Goal: Task Accomplishment & Management: Manage account settings

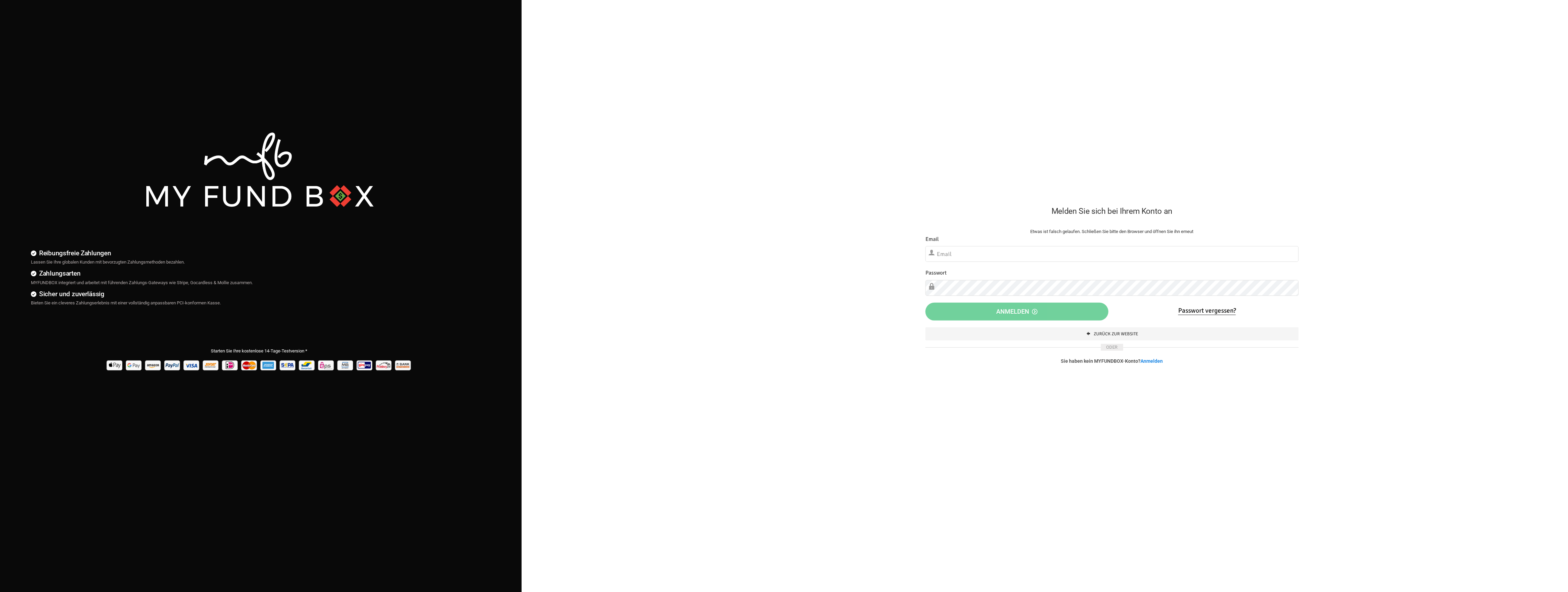
click at [928, 237] on label "Email" at bounding box center [932, 239] width 13 height 9
click at [963, 258] on input "text" at bounding box center [1112, 254] width 374 height 16
click at [965, 252] on input "text" at bounding box center [1112, 254] width 374 height 16
type input "[EMAIL_ADDRESS][DOMAIN_NAME]"
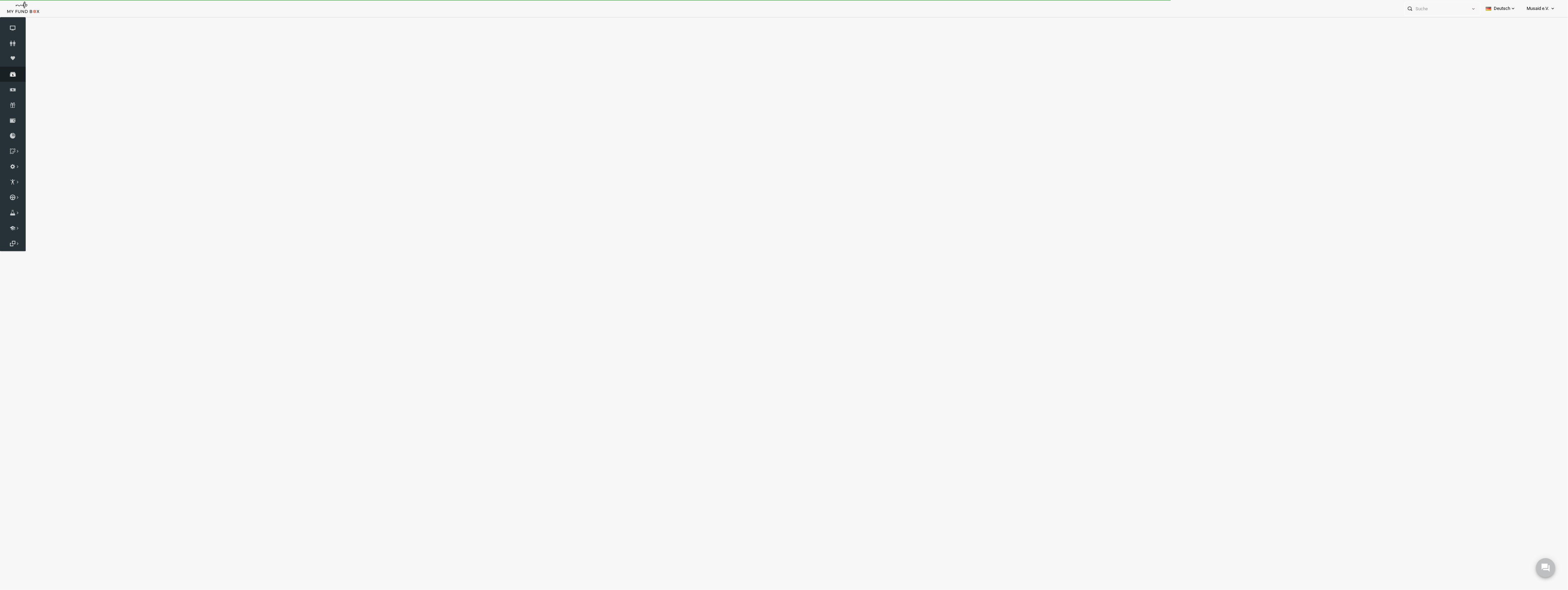
click at [15, 70] on link "Spenden" at bounding box center [13, 74] width 26 height 15
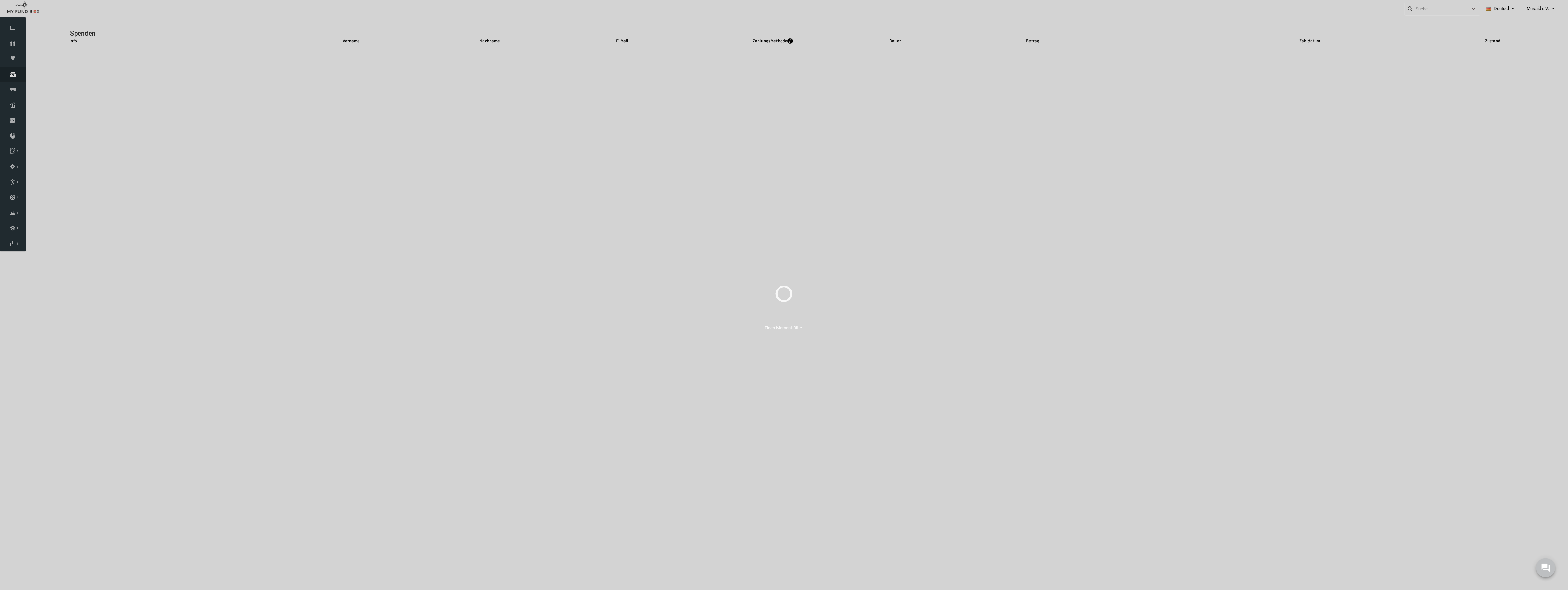
select select "100"
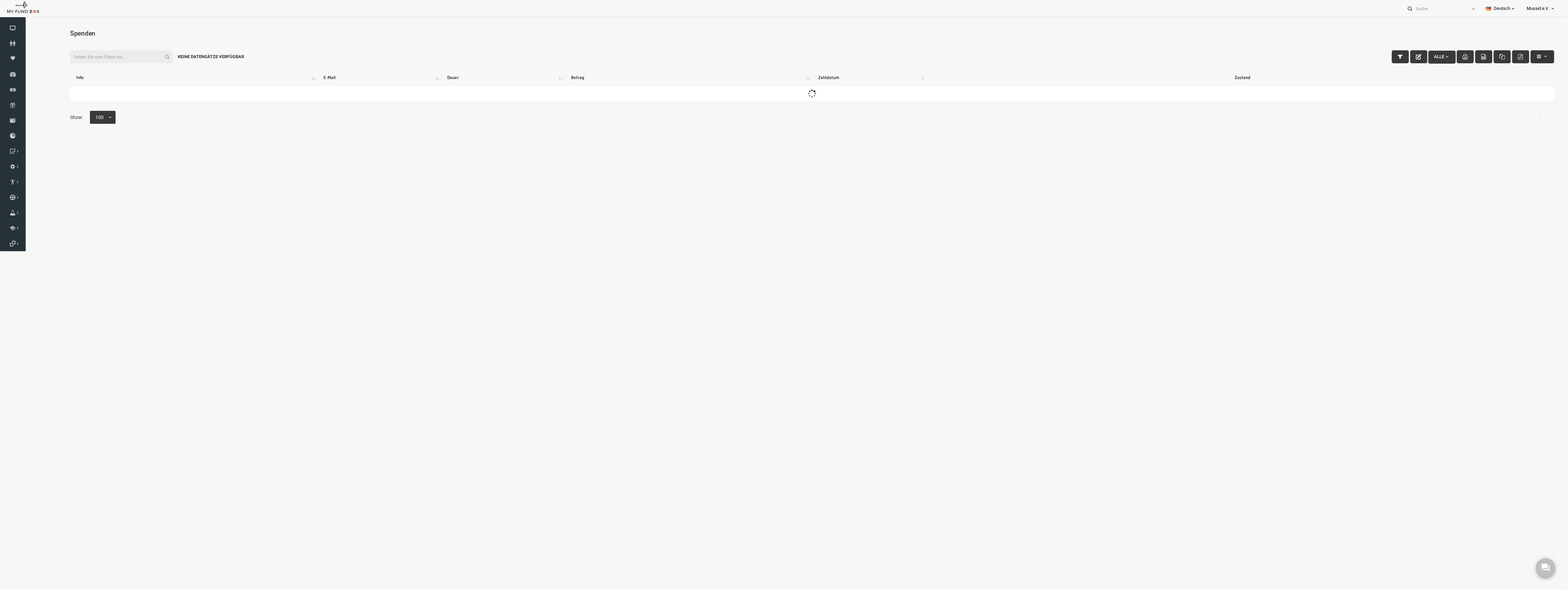
click at [1504, 60] on button "button" at bounding box center [1511, 56] width 24 height 13
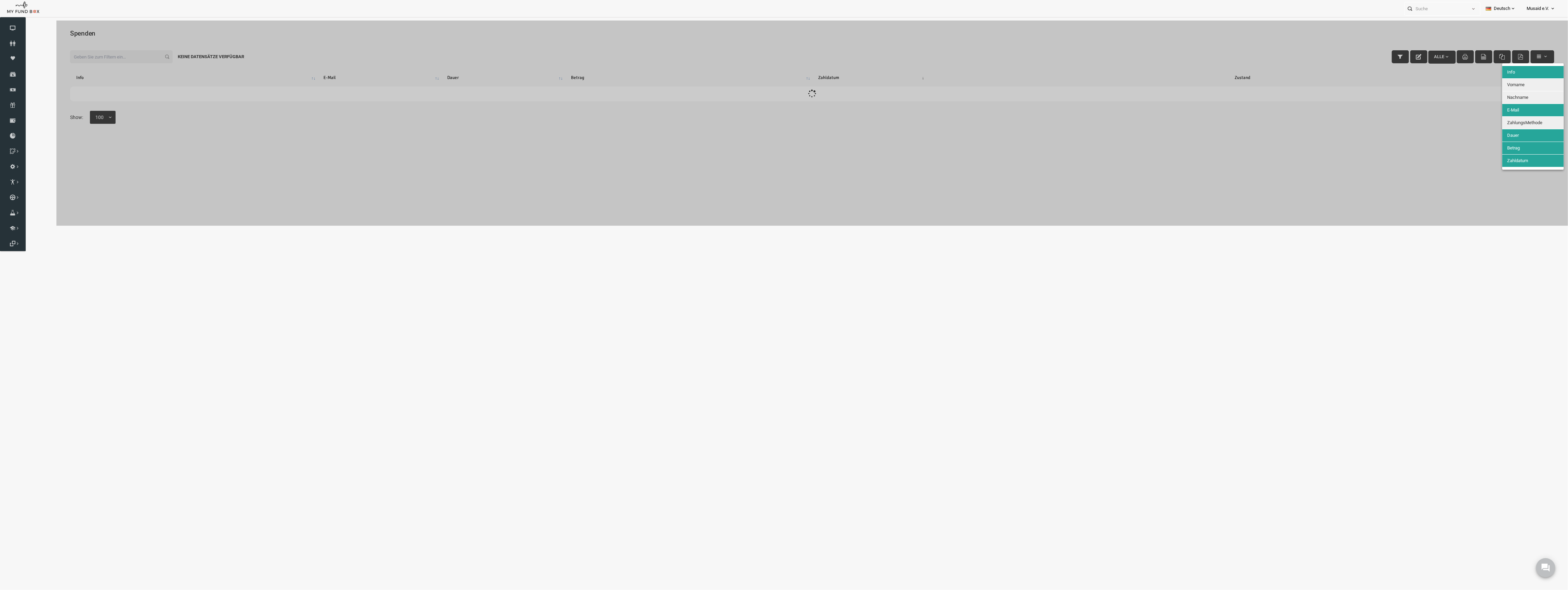
click at [1494, 125] on span "ZahlungsMethode" at bounding box center [1494, 122] width 35 height 5
click at [1387, 136] on div at bounding box center [779, 123] width 1507 height 205
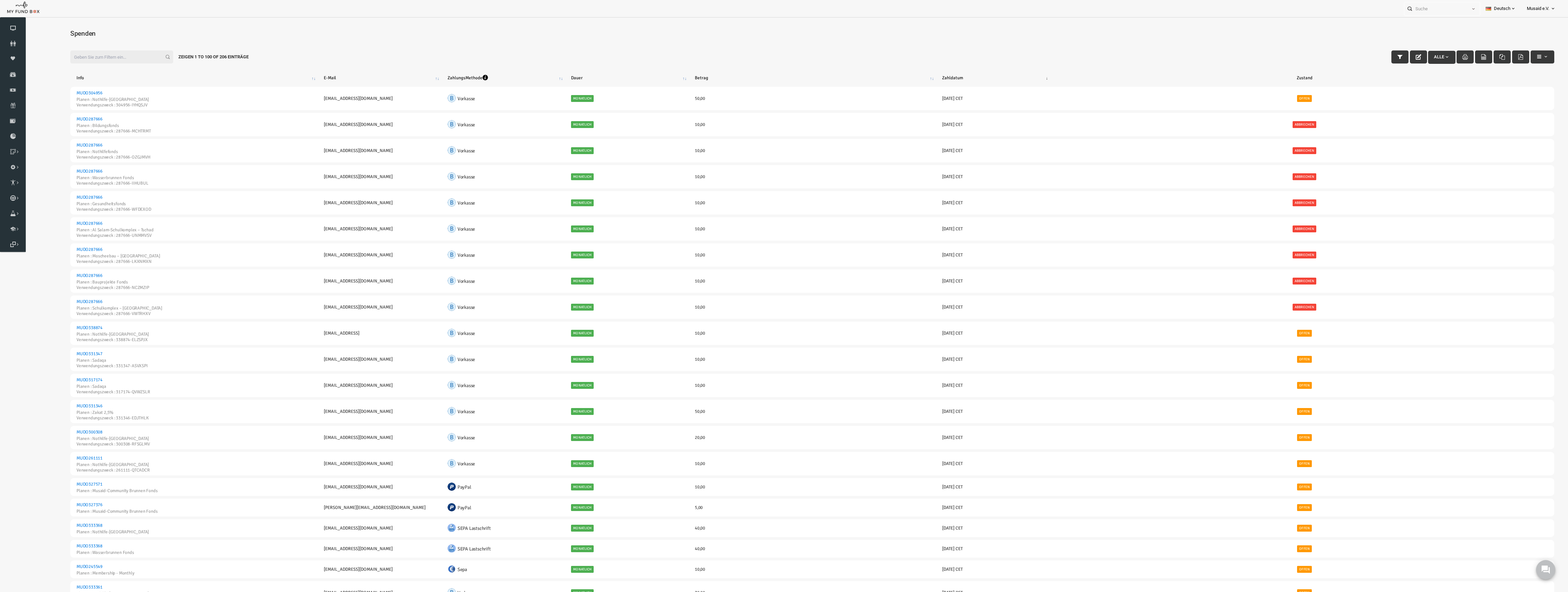
click at [1013, 77] on th "Zahldatum" at bounding box center [964, 78] width 118 height 12
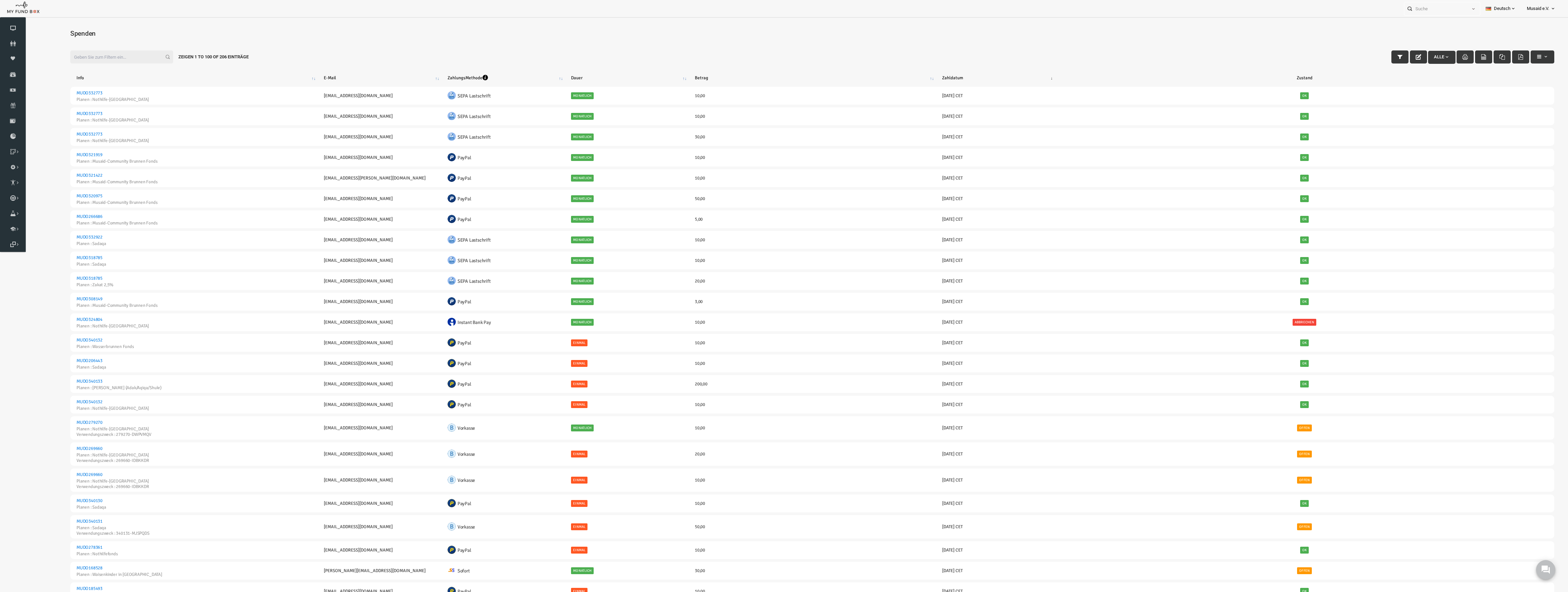
click at [1019, 77] on th "Zahldatum" at bounding box center [964, 78] width 118 height 12
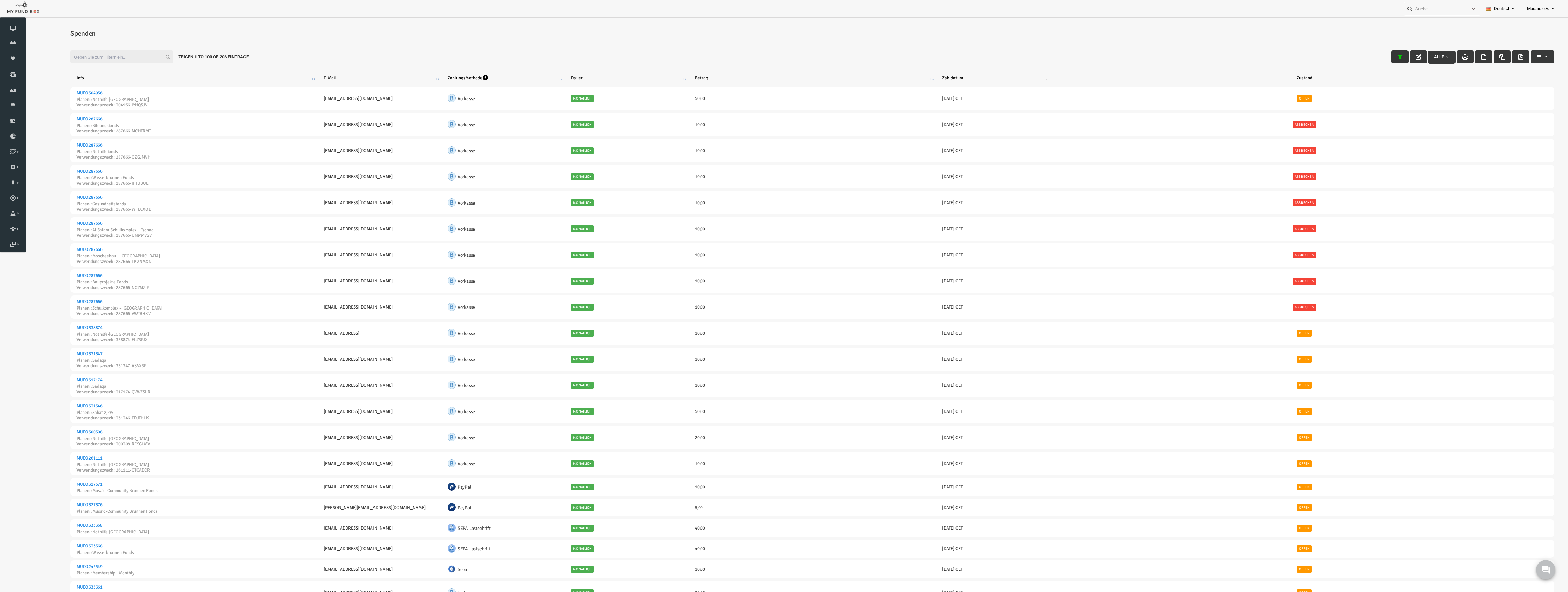
click at [1360, 56] on button "button" at bounding box center [1369, 57] width 17 height 13
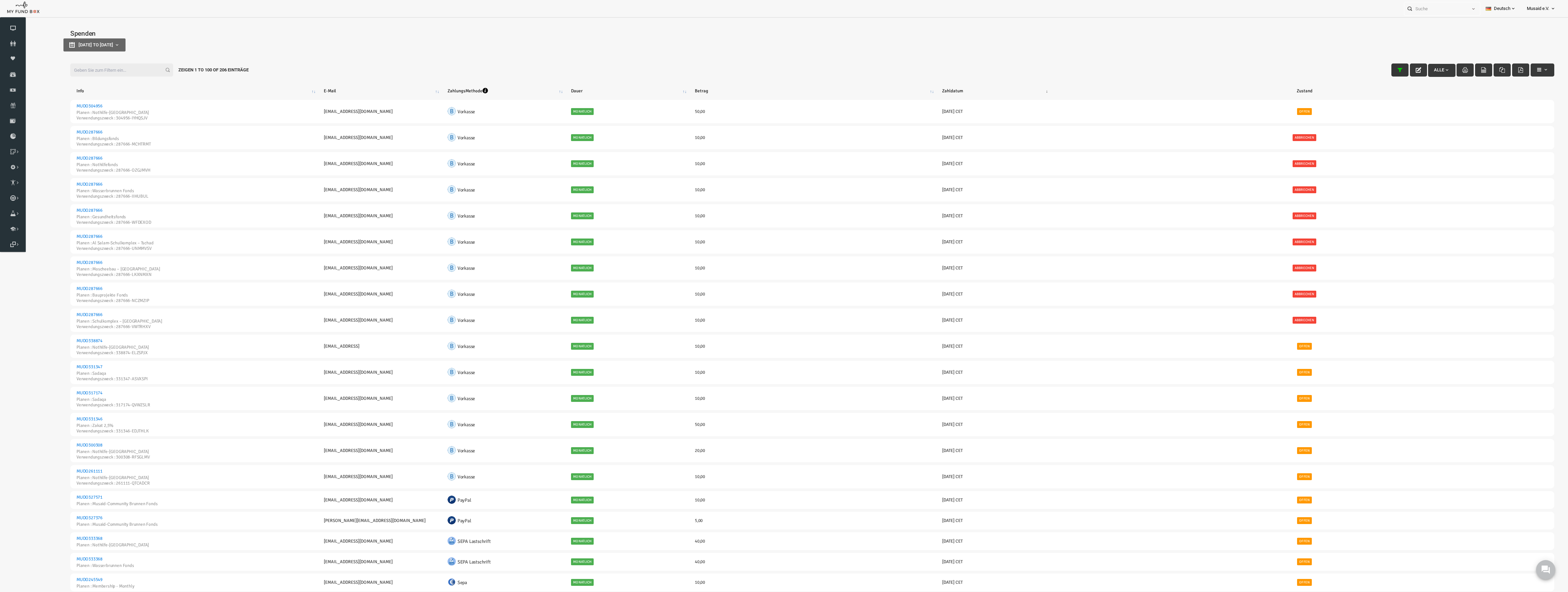
click at [1366, 69] on icon "button" at bounding box center [1368, 70] width 5 height 5
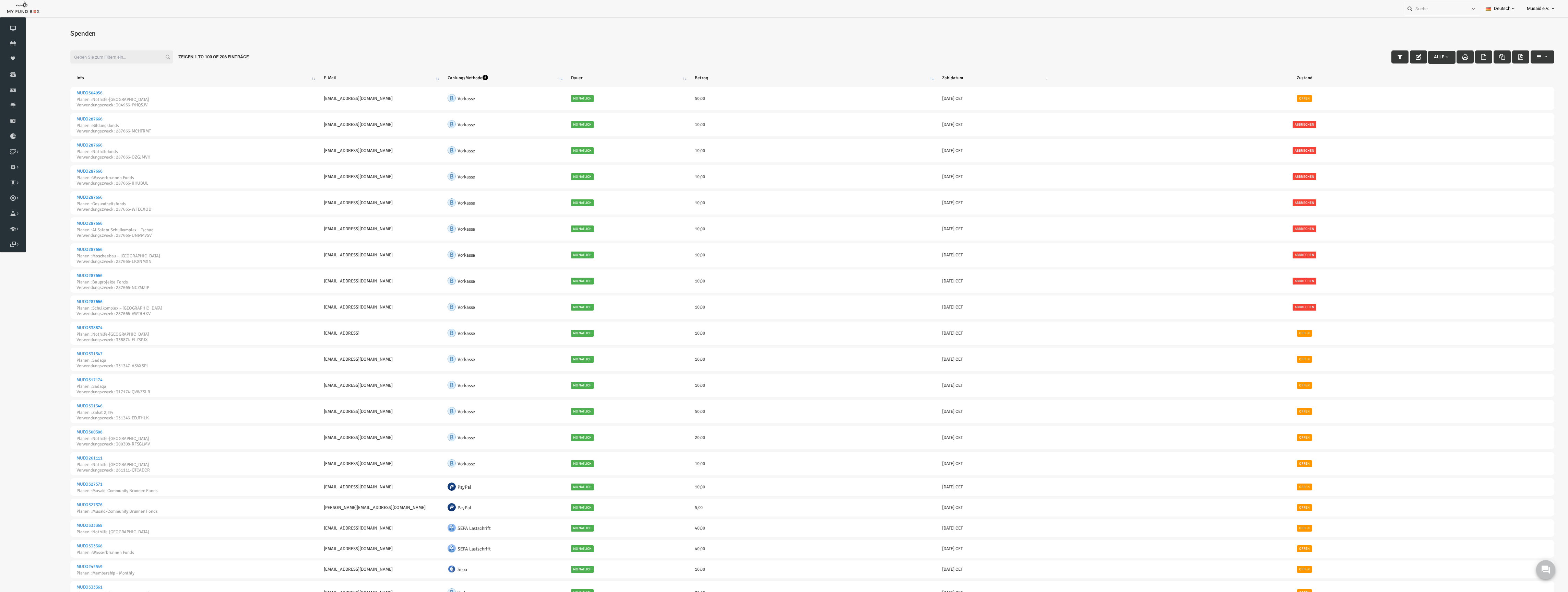
click at [1379, 63] on button "button" at bounding box center [1387, 57] width 17 height 13
click at [1381, 62] on button "button" at bounding box center [1387, 57] width 17 height 13
click at [1382, 60] on button "button" at bounding box center [1387, 57] width 17 height 13
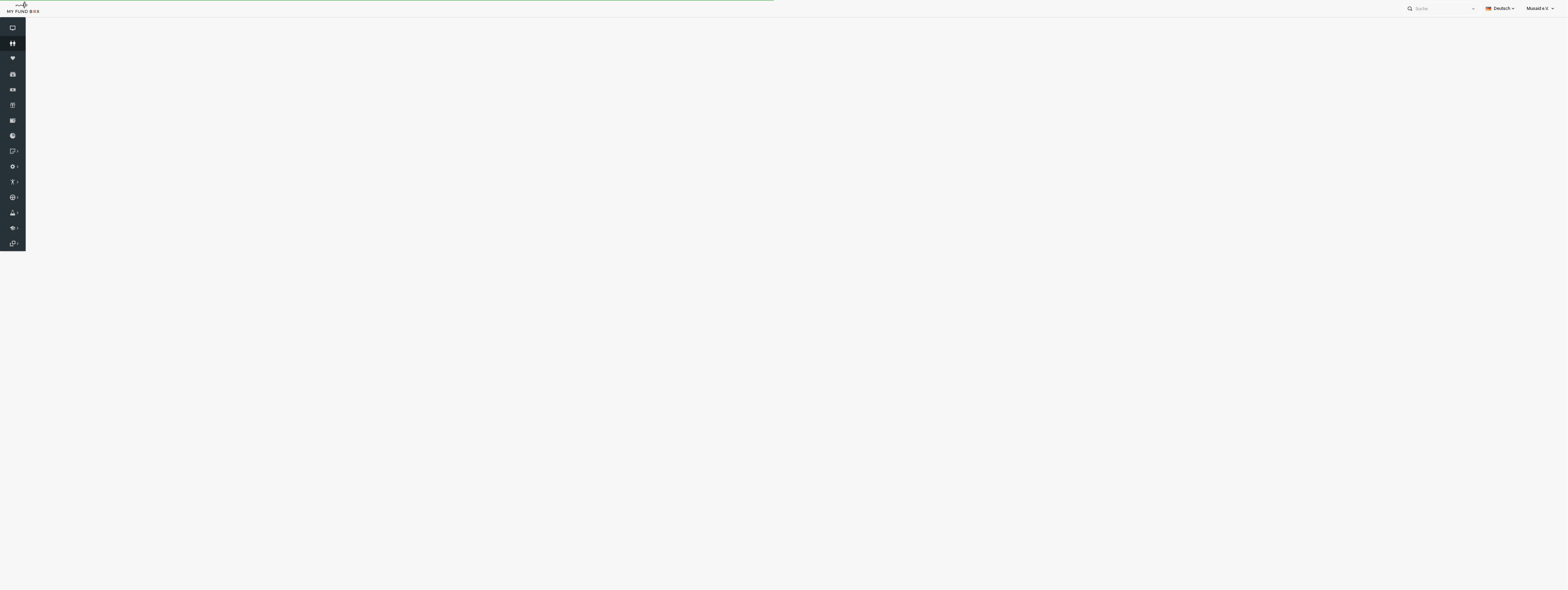
select select "100"
